Goal: Task Accomplishment & Management: Use online tool/utility

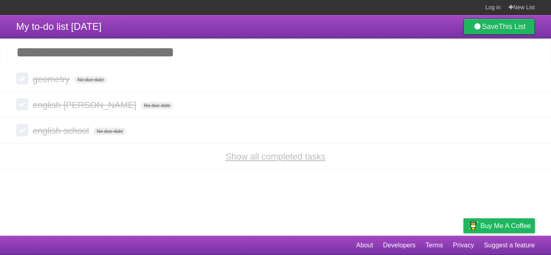
click at [284, 161] on link "Show all completed tasks" at bounding box center [276, 157] width 100 height 10
click at [516, 9] on link "New List" at bounding box center [522, 7] width 26 height 15
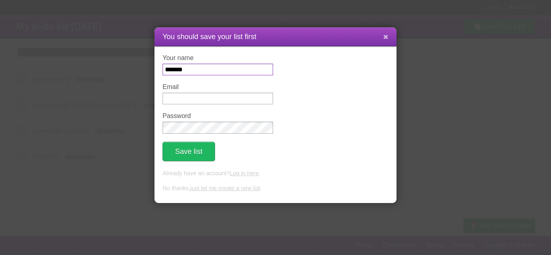
type input "*******"
click at [387, 33] on icon at bounding box center [385, 36] width 5 height 7
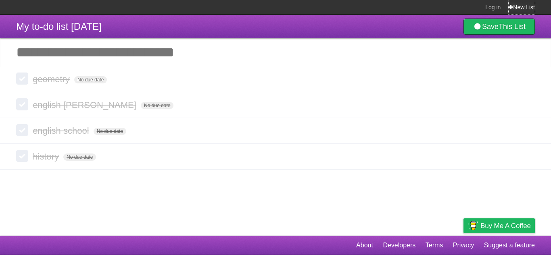
click at [518, 3] on link "New List" at bounding box center [522, 7] width 26 height 15
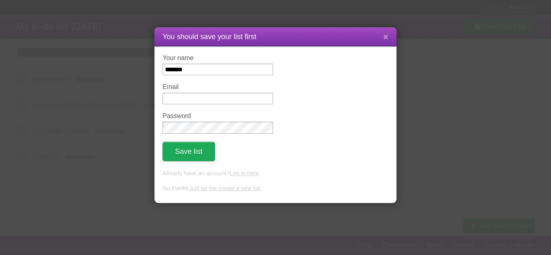
click at [192, 152] on button "Save list" at bounding box center [189, 151] width 52 height 19
